Goal: Check status: Check status

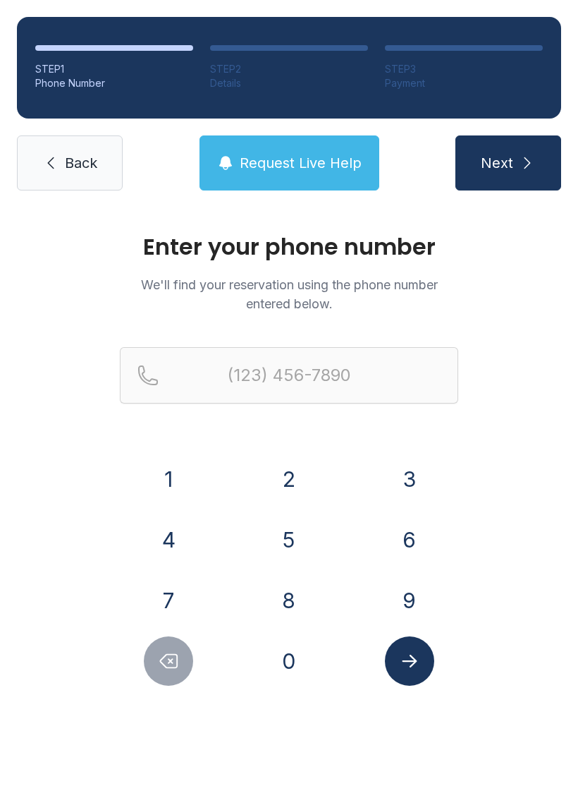
click at [181, 533] on button "4" at bounding box center [168, 539] width 49 height 49
click at [166, 611] on button "7" at bounding box center [168, 599] width 49 height 49
click at [294, 650] on button "0" at bounding box center [288, 660] width 49 height 49
click at [418, 488] on button "3" at bounding box center [409, 478] width 49 height 49
click at [299, 671] on button "0" at bounding box center [288, 660] width 49 height 49
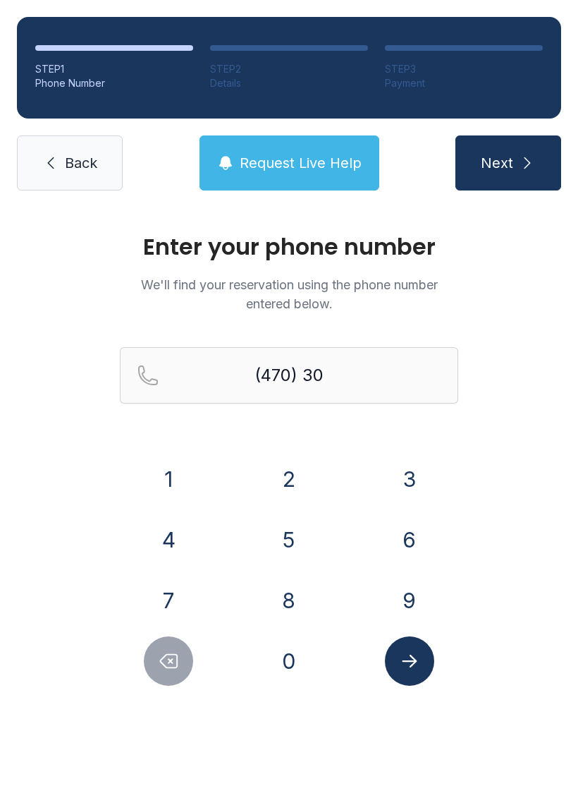
click at [417, 499] on button "3" at bounding box center [409, 478] width 49 height 49
click at [404, 605] on button "9" at bounding box center [409, 599] width 49 height 49
click at [288, 496] on button "2" at bounding box center [288, 478] width 49 height 49
click at [288, 669] on button "0" at bounding box center [288, 660] width 49 height 49
click at [188, 481] on button "1" at bounding box center [168, 478] width 49 height 49
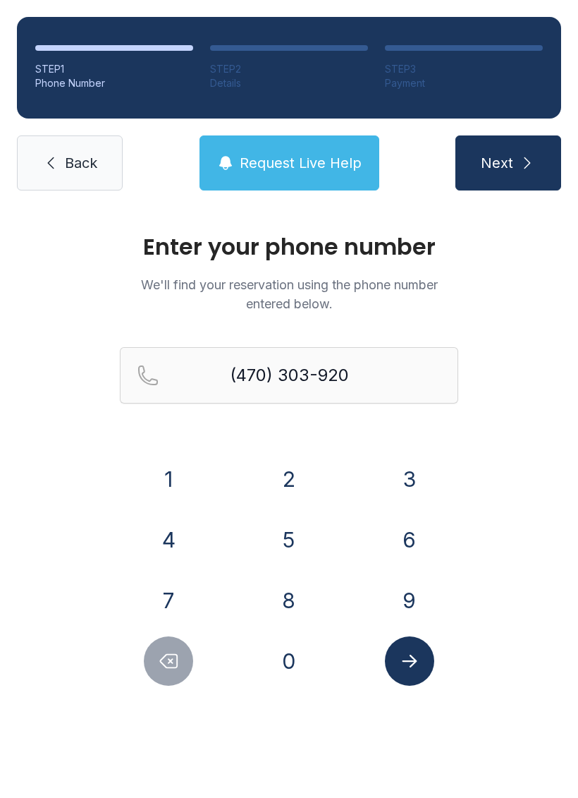
type input "[PHONE_NUMBER]"
click at [409, 666] on icon "Submit lookup form" at bounding box center [409, 660] width 21 height 21
